Goal: Task Accomplishment & Management: Manage account settings

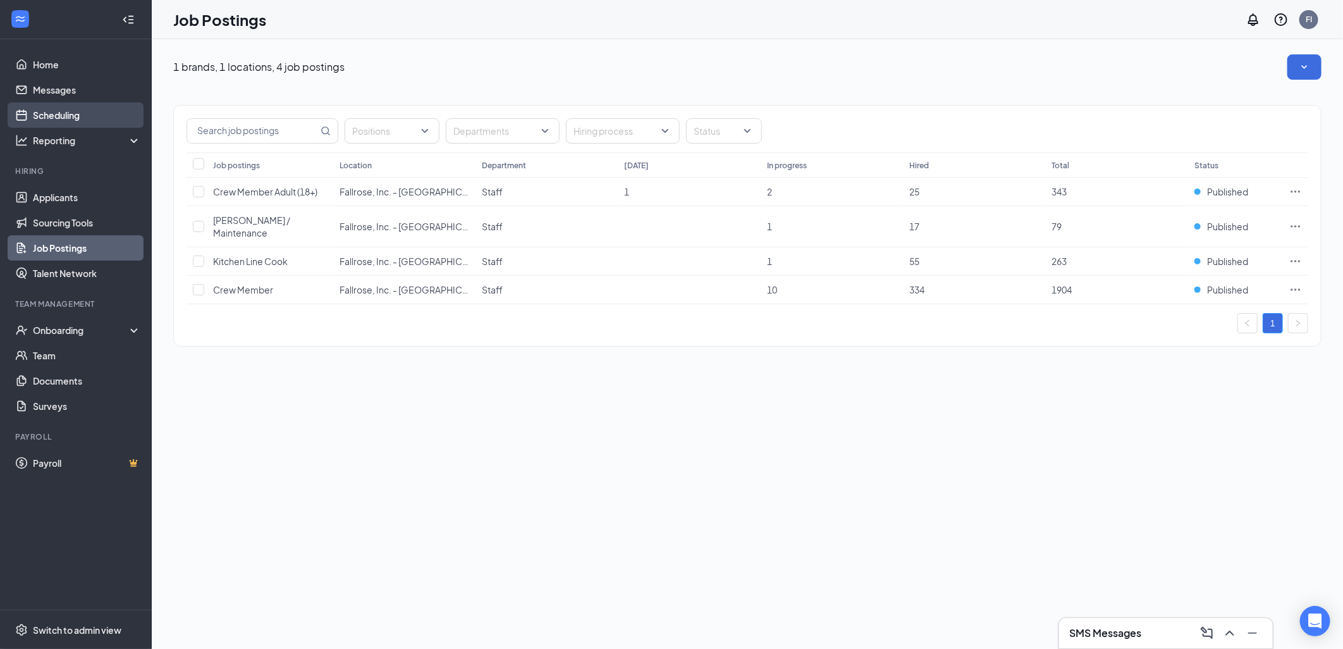
click at [86, 114] on link "Scheduling" at bounding box center [87, 114] width 108 height 25
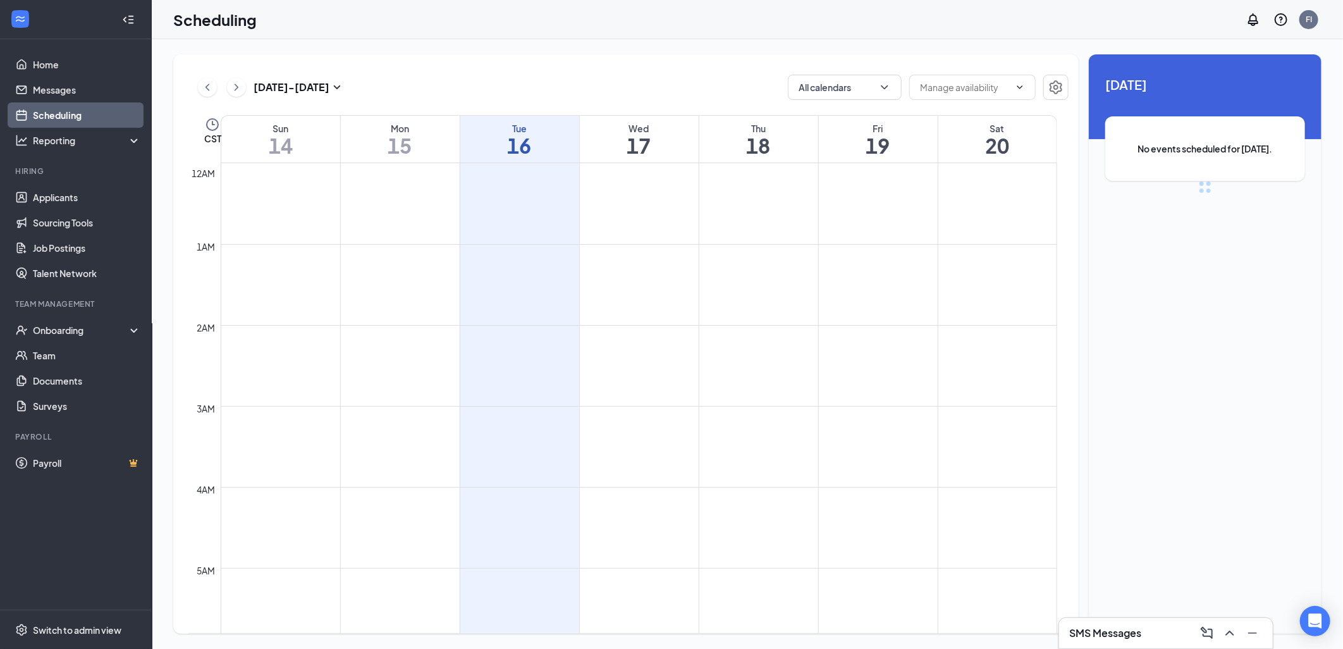
scroll to position [621, 0]
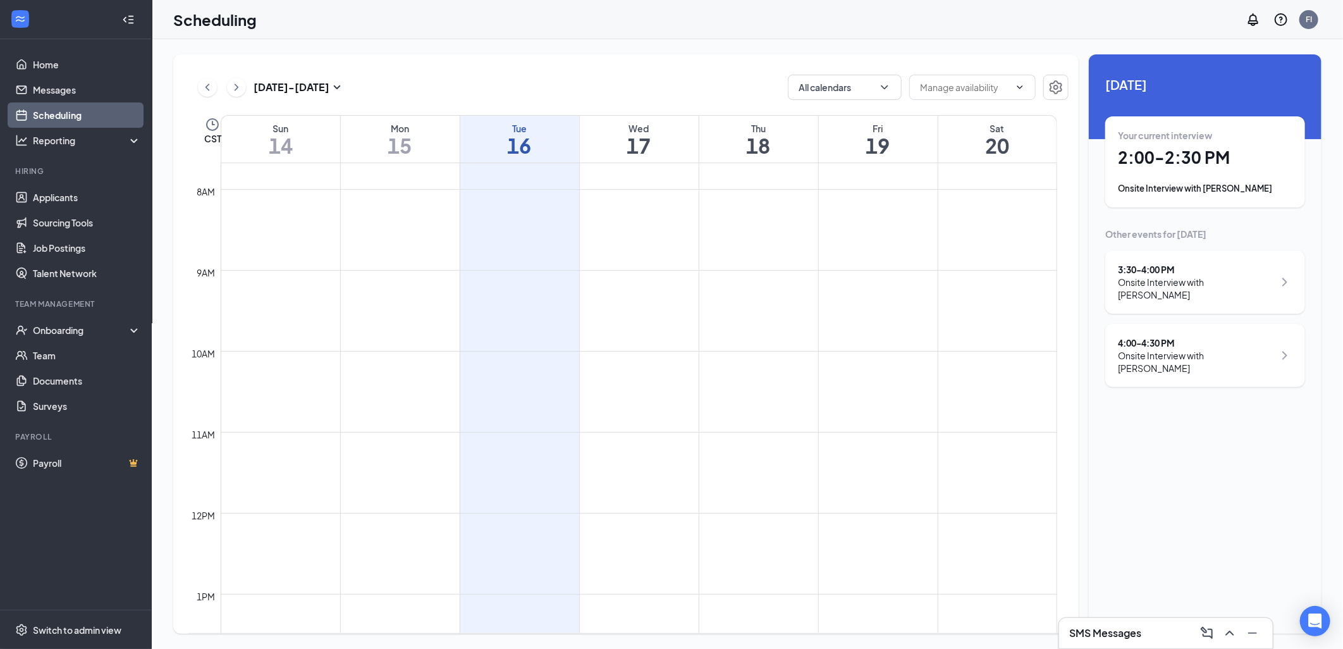
click at [1274, 166] on h1 "2:00 - 2:30 PM" at bounding box center [1205, 157] width 174 height 21
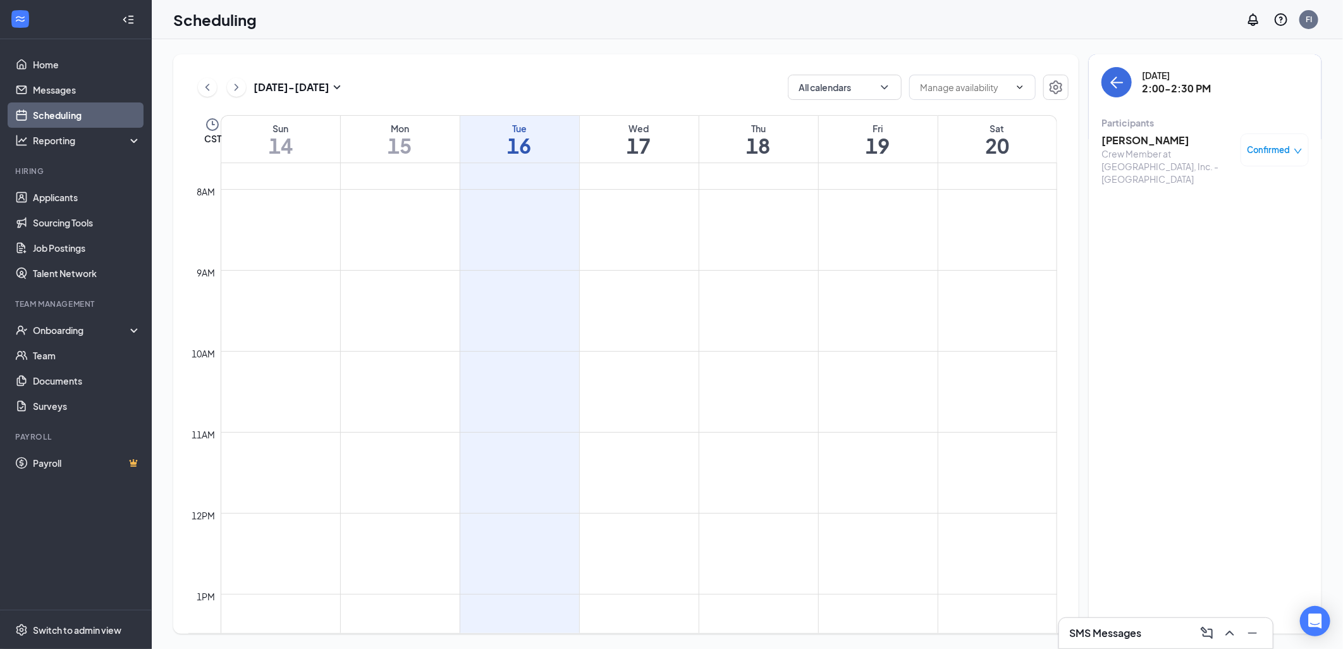
click at [1271, 148] on span "Confirmed" at bounding box center [1268, 150] width 43 height 13
click at [1246, 231] on span "Mark as no-show" at bounding box center [1238, 234] width 70 height 14
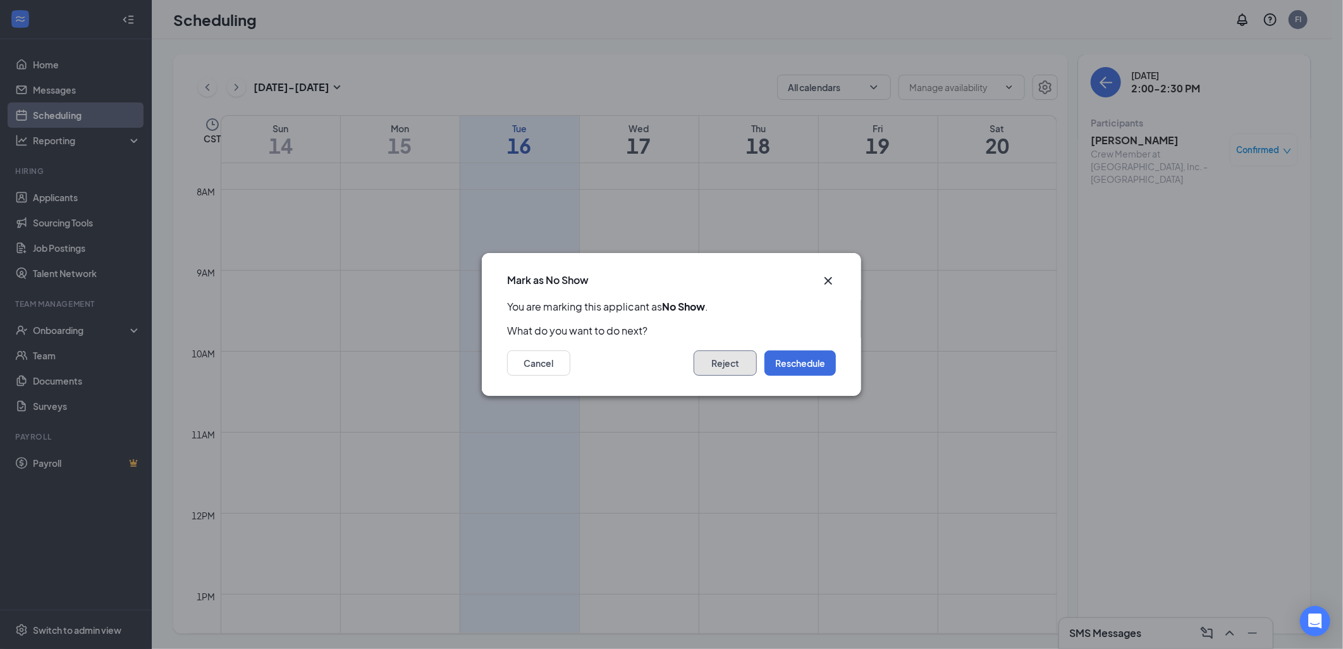
click at [738, 362] on button "Reject" at bounding box center [724, 362] width 63 height 25
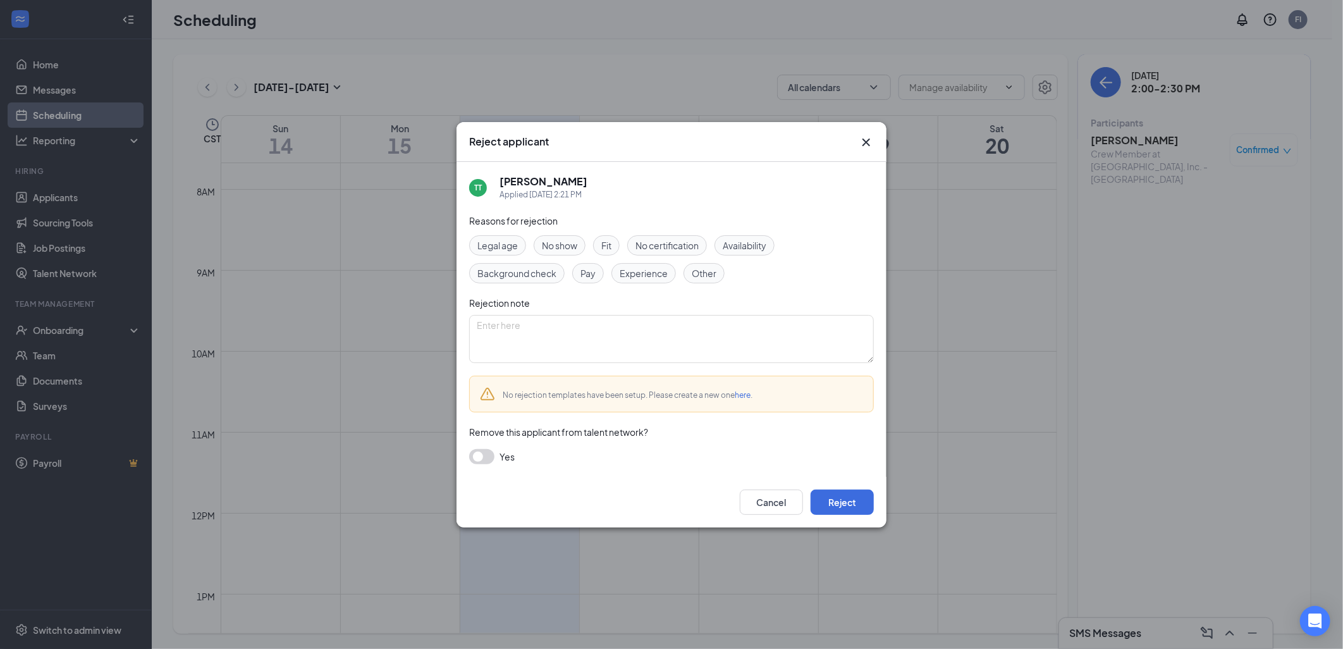
click at [484, 458] on button "button" at bounding box center [481, 456] width 25 height 15
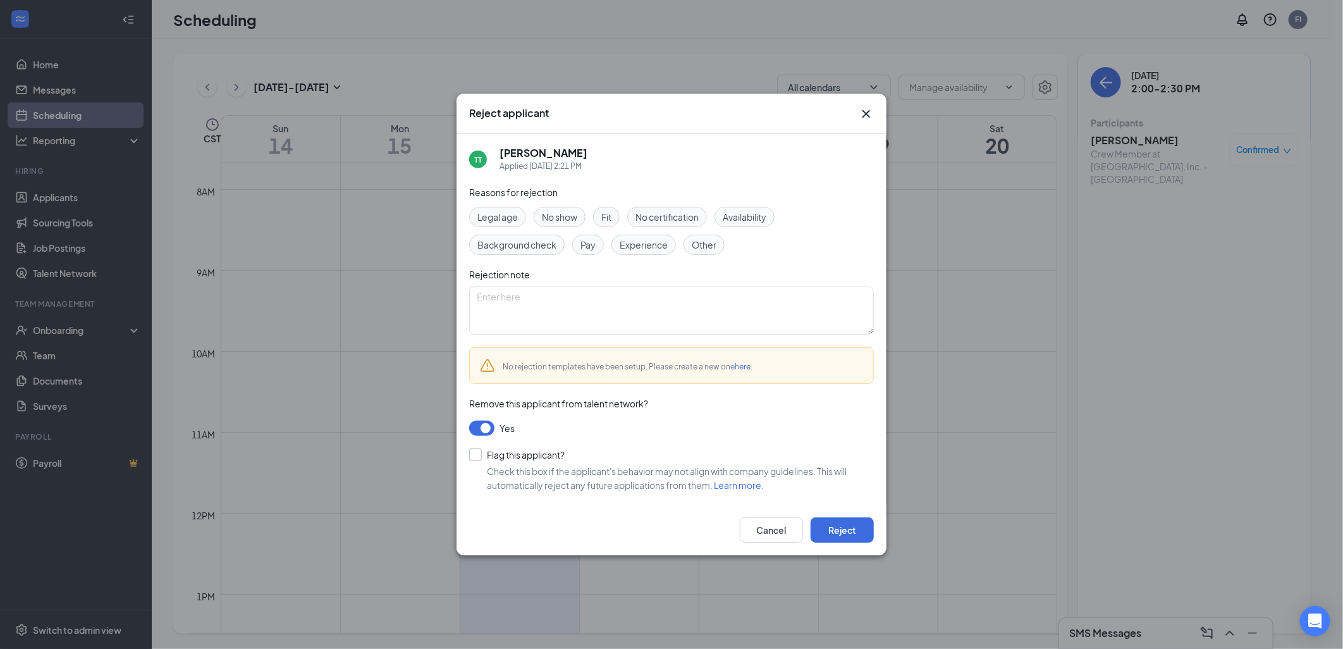
click at [475, 460] on input "Flag this applicant?" at bounding box center [516, 454] width 95 height 13
checkbox input "true"
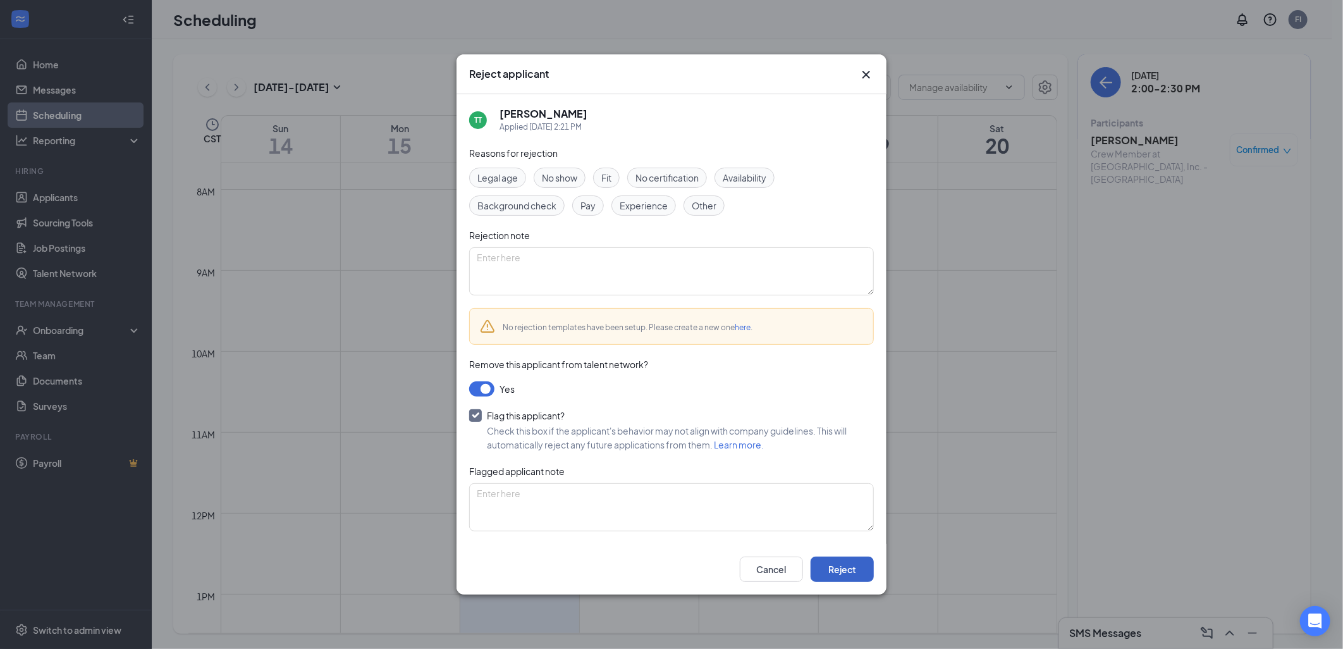
click at [864, 576] on button "Reject" at bounding box center [841, 568] width 63 height 25
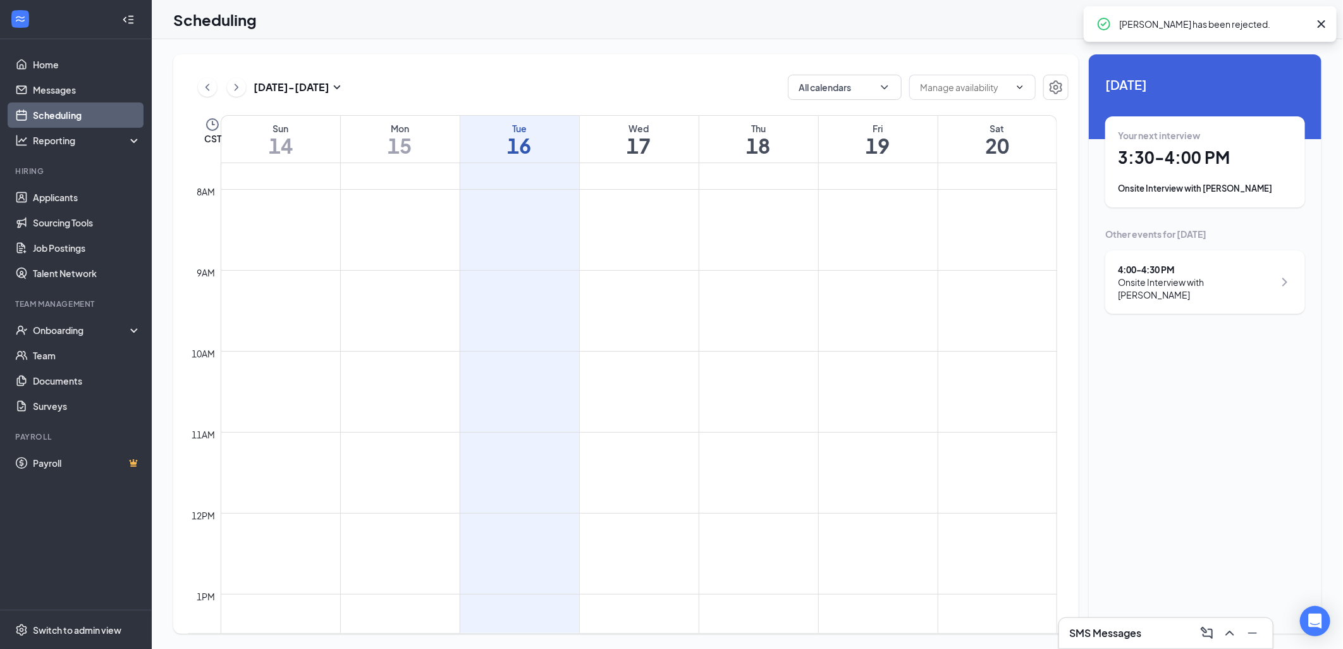
click at [1231, 161] on h1 "3:30 - 4:00 PM" at bounding box center [1205, 157] width 174 height 21
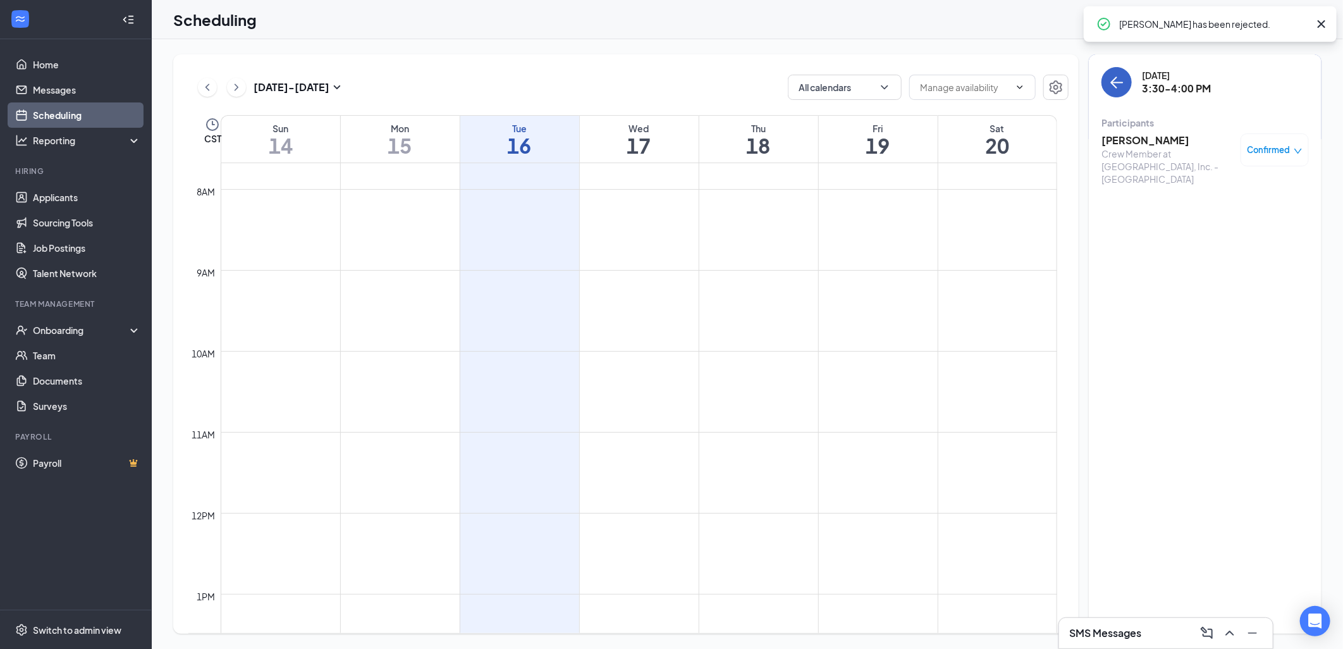
click at [1123, 87] on icon "ArrowLeft" at bounding box center [1116, 82] width 15 height 15
